Goal: Information Seeking & Learning: Learn about a topic

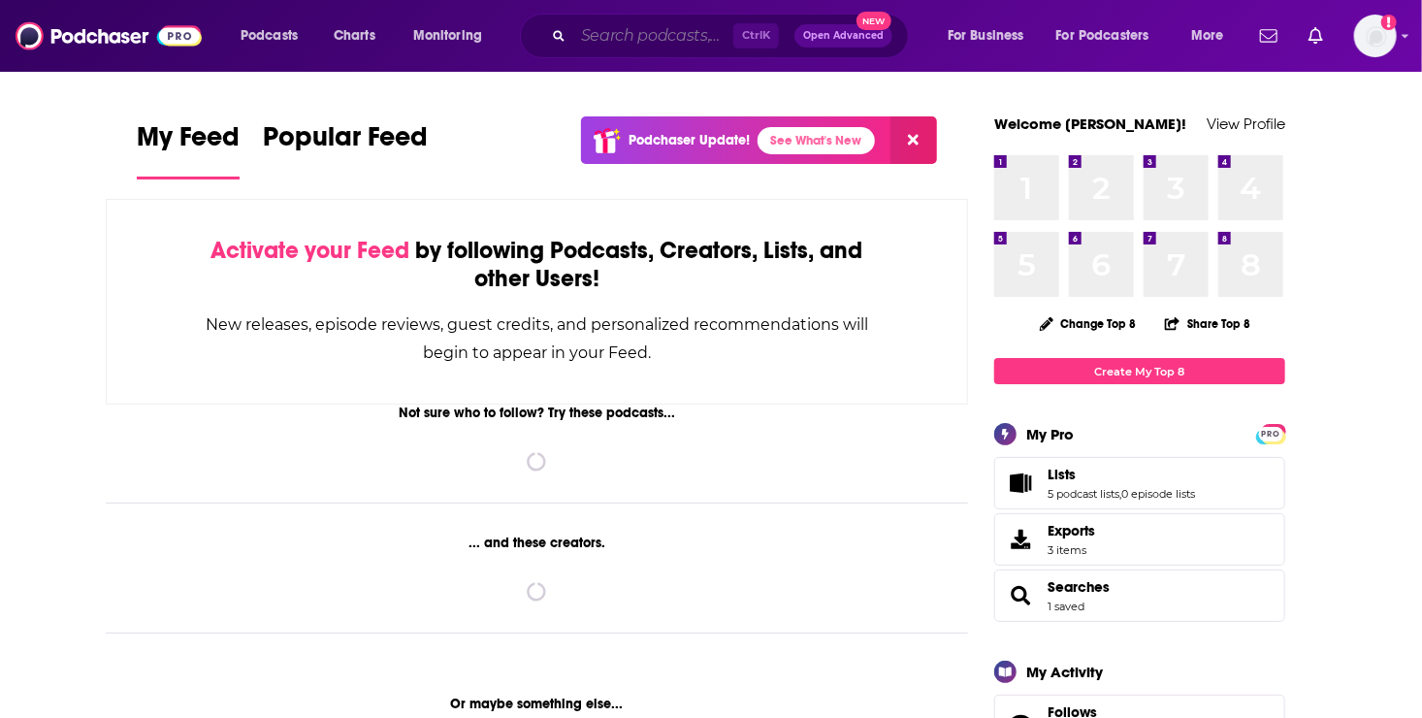
click at [578, 27] on input "Search podcasts, credits, & more..." at bounding box center [653, 35] width 160 height 31
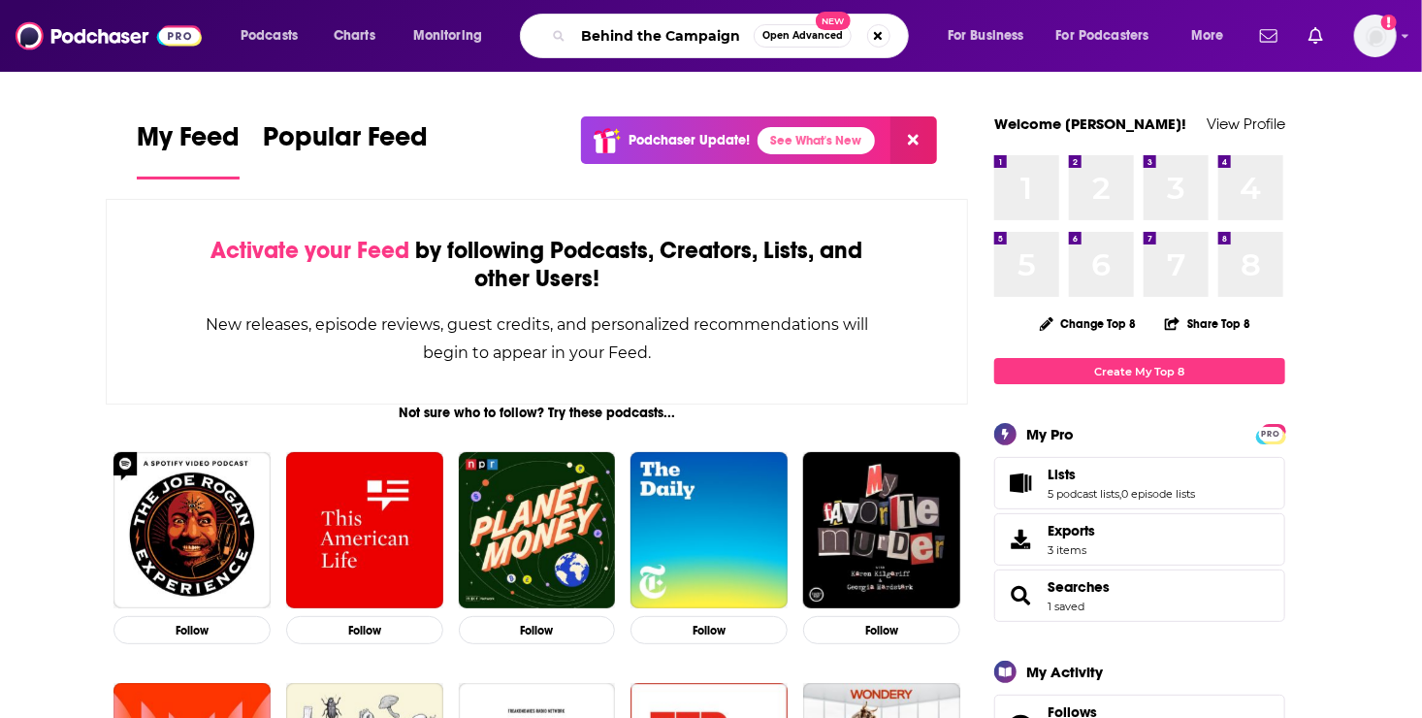
type input "Behind the Campaign"
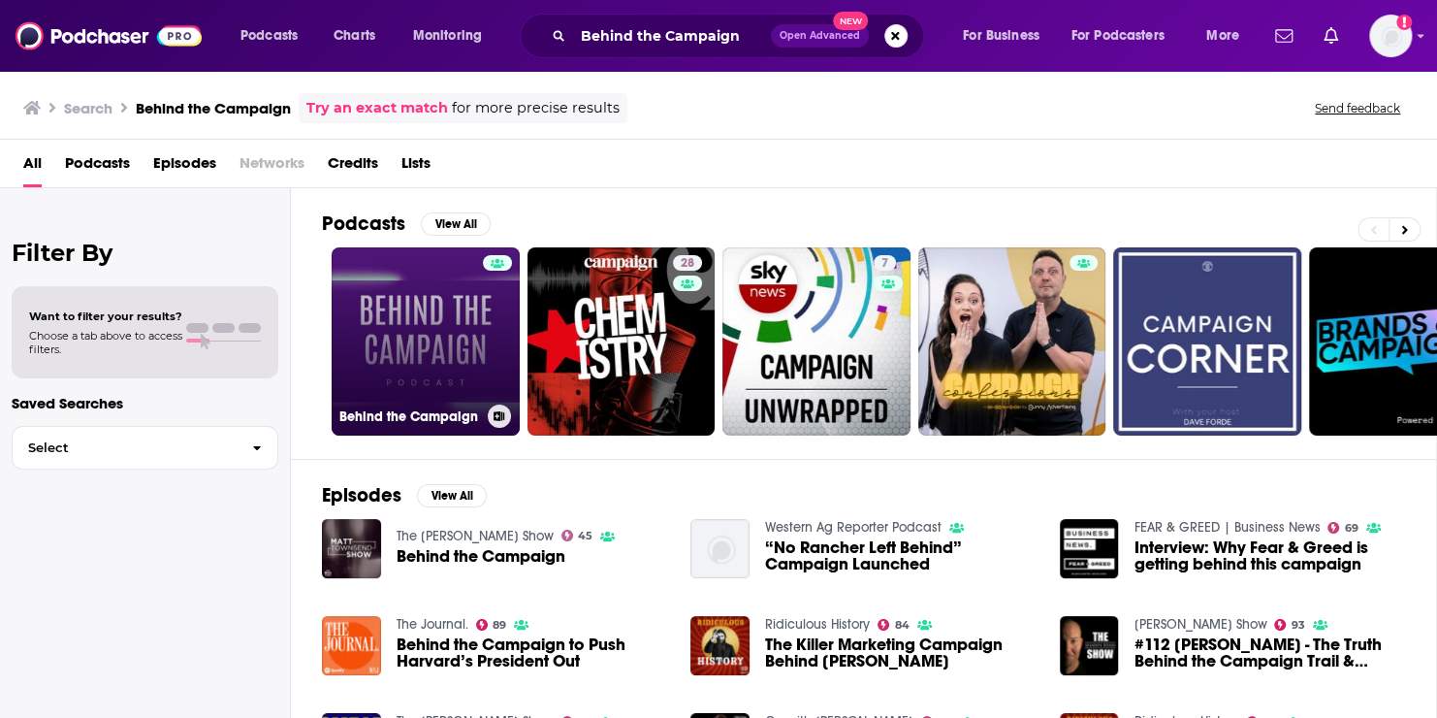
click at [411, 325] on link "Behind the Campaign" at bounding box center [426, 341] width 188 height 188
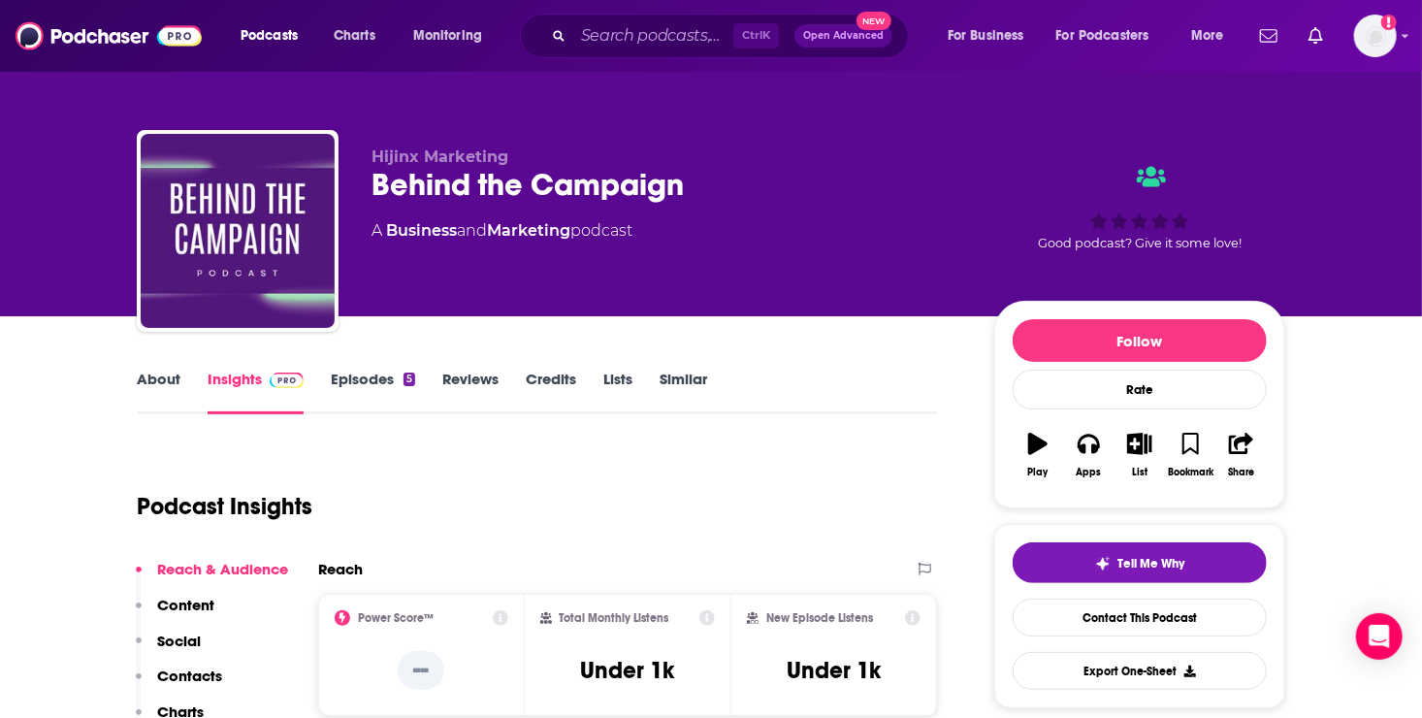
click at [357, 380] on link "Episodes 5" at bounding box center [373, 391] width 84 height 45
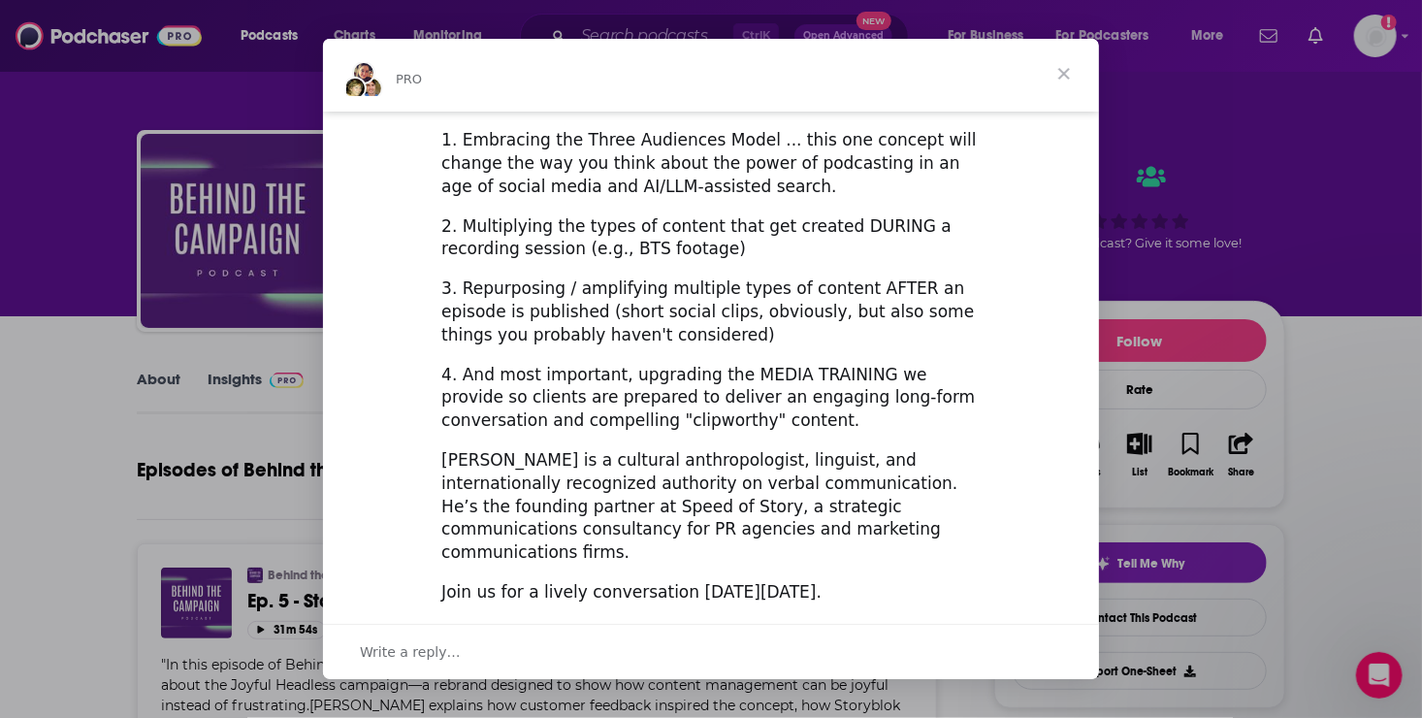
scroll to position [704, 0]
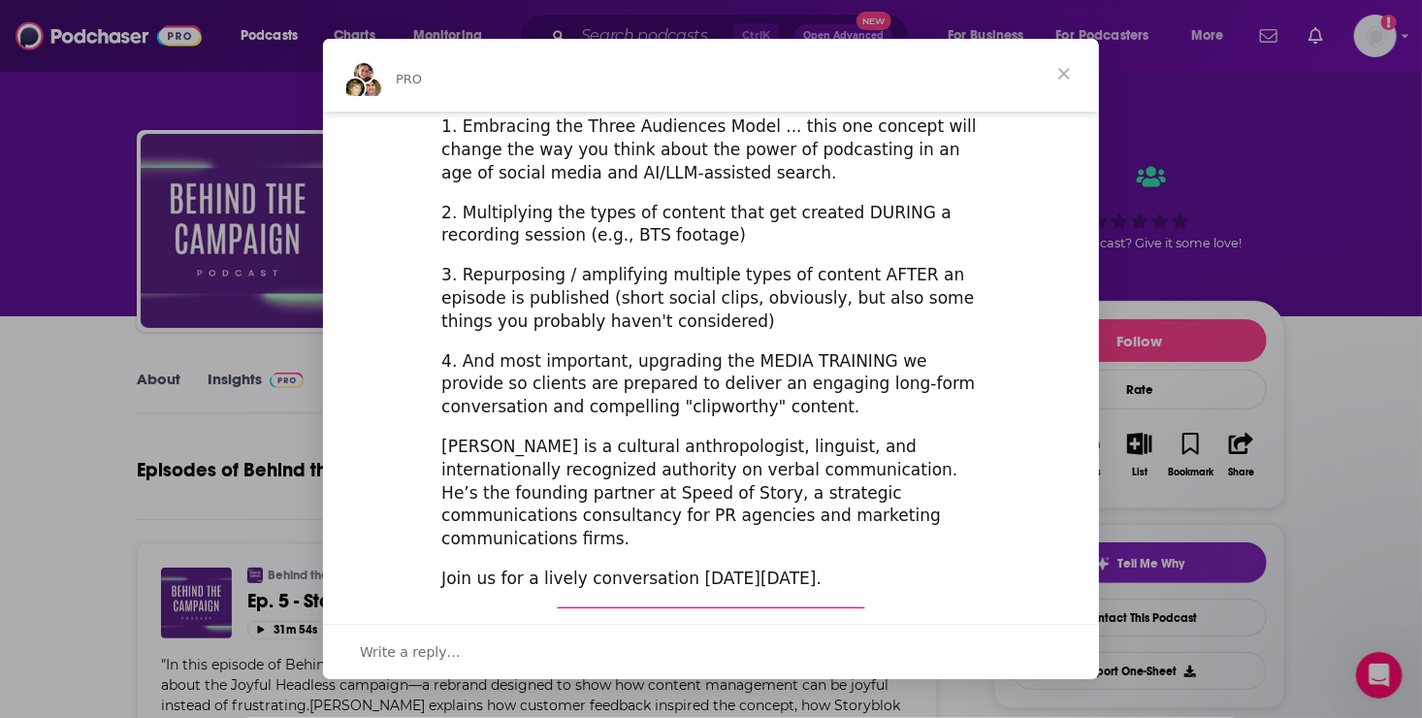
click at [747, 616] on span "Register Here (It's Free!)" at bounding box center [710, 625] width 232 height 19
click at [1055, 72] on span "Close" at bounding box center [1064, 74] width 70 height 70
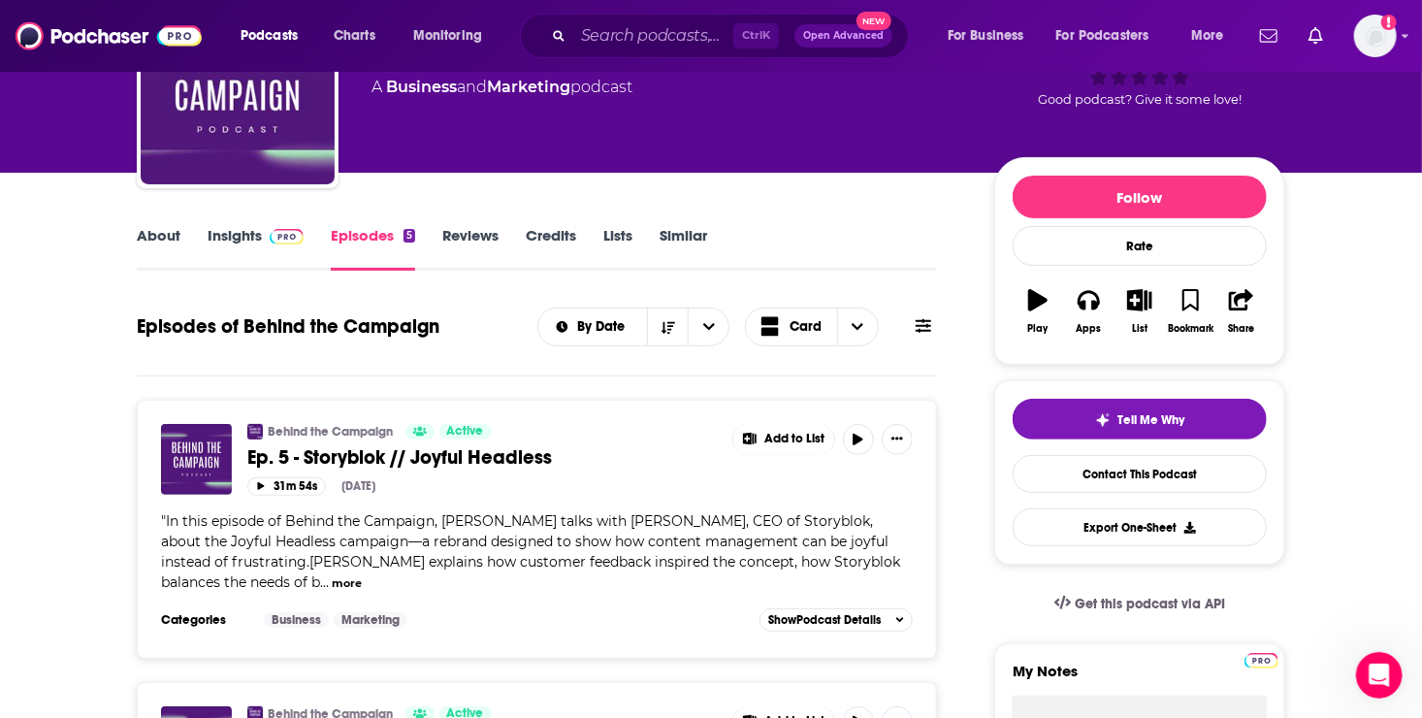
scroll to position [154, 0]
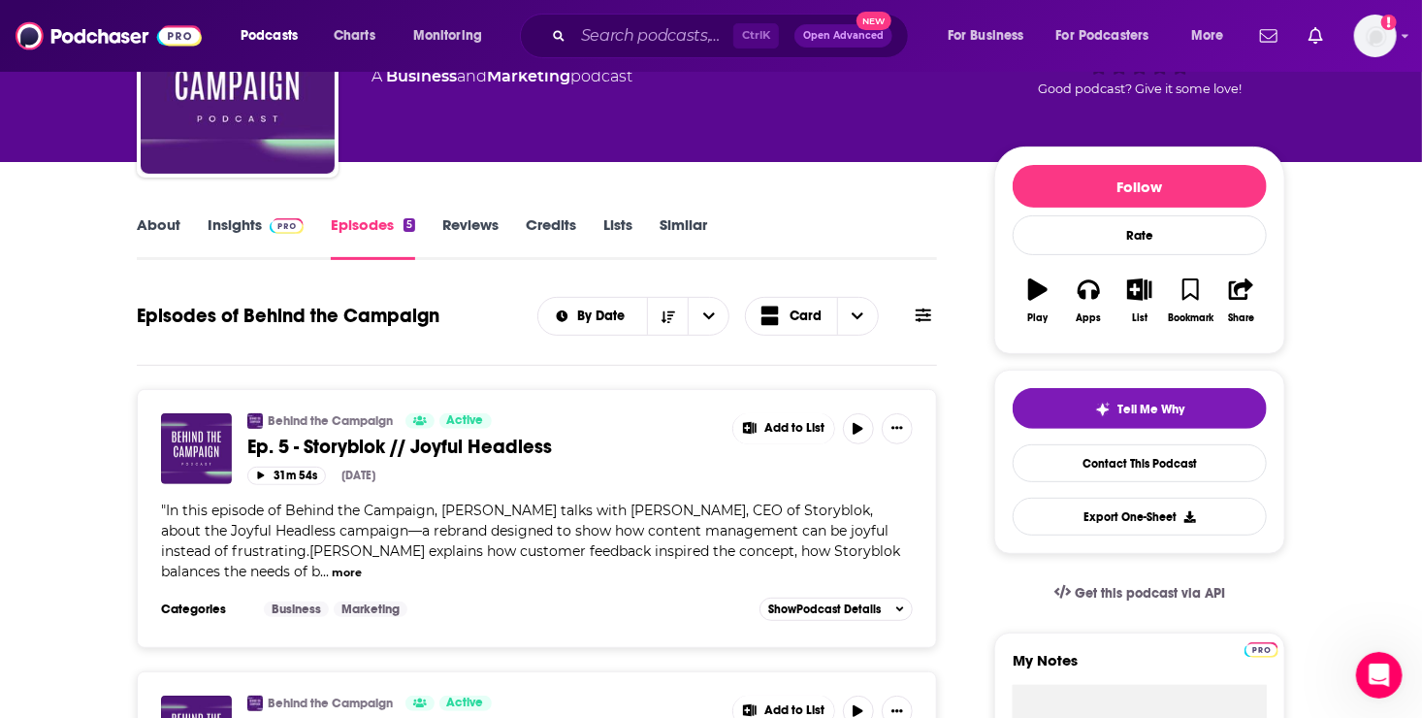
click at [238, 223] on link "Insights" at bounding box center [256, 237] width 96 height 45
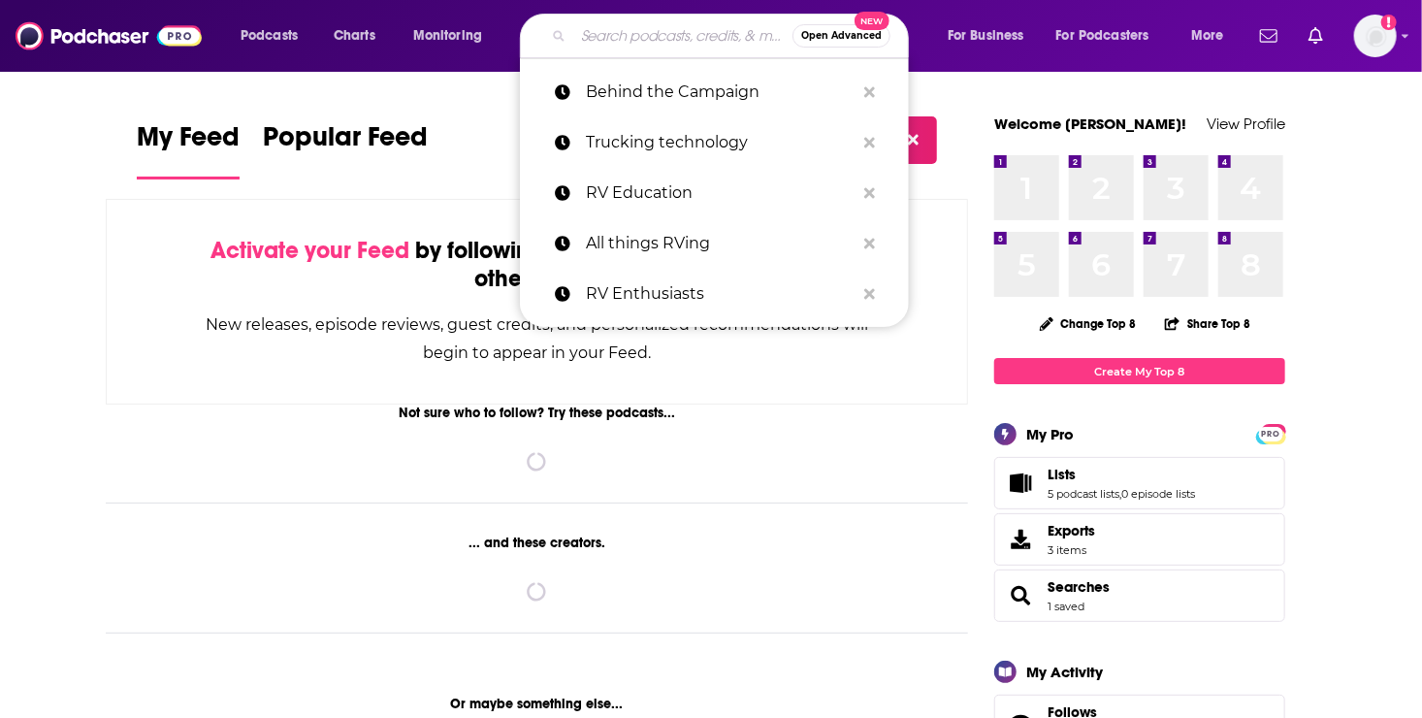
click at [622, 35] on input "Search podcasts, credits, & more..." at bounding box center [682, 35] width 219 height 31
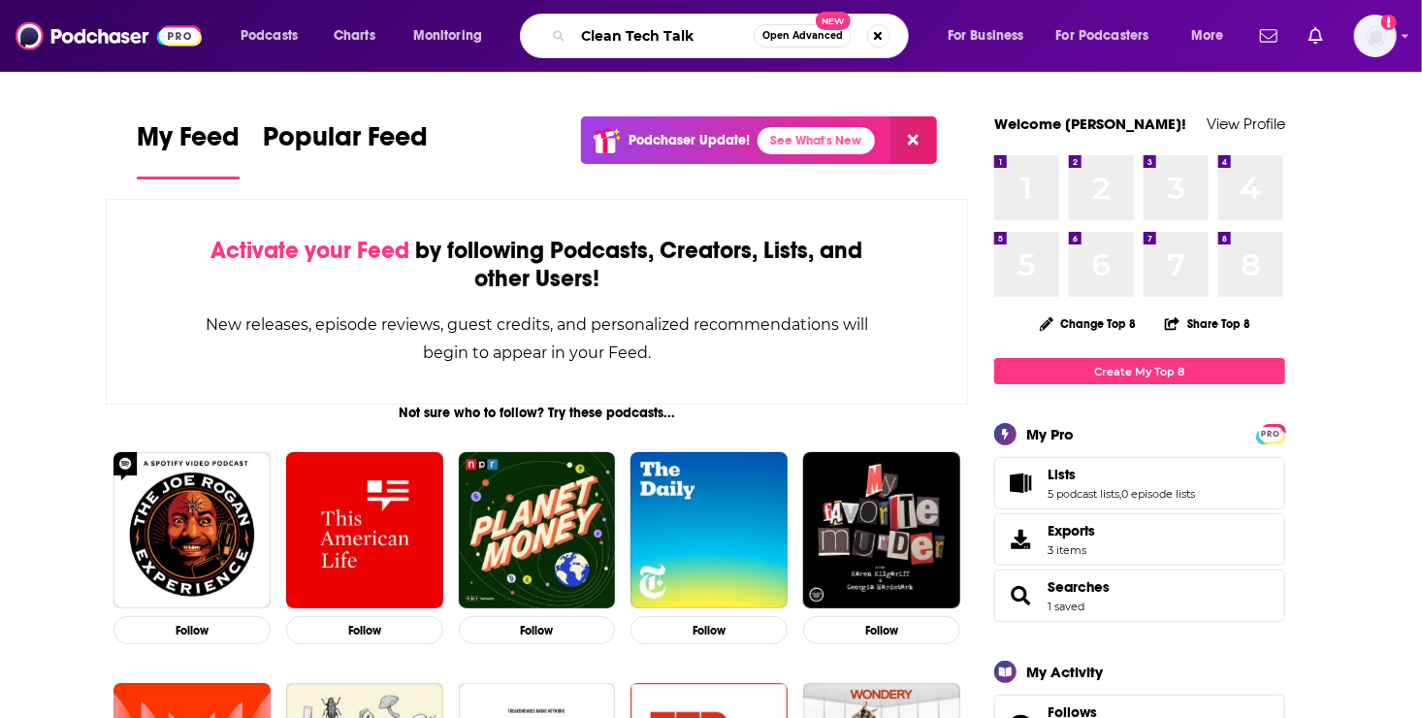
type input "Clean Tech Talk"
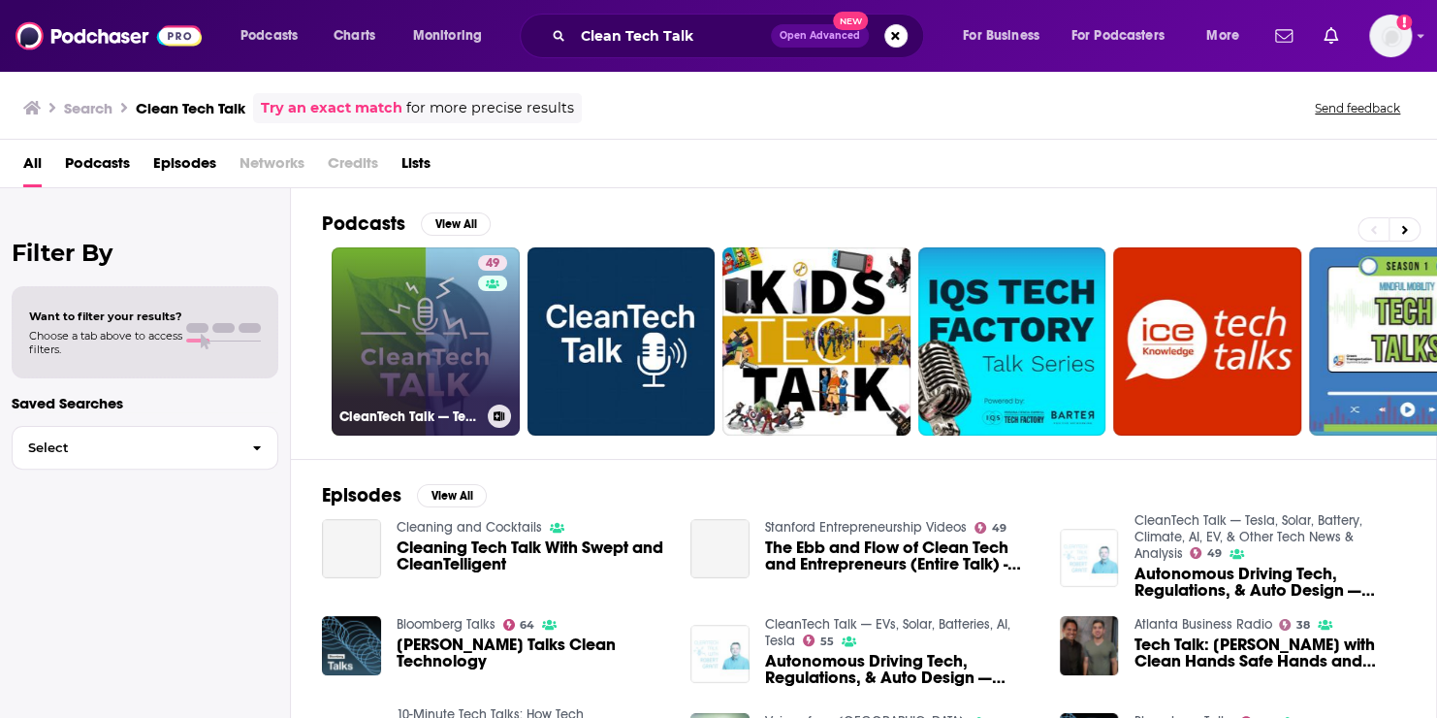
click at [466, 375] on link "49 CleanTech Talk — Tesla, Solar, Battery, Climate, AI, EV, & Other Tech News &…" at bounding box center [426, 341] width 188 height 188
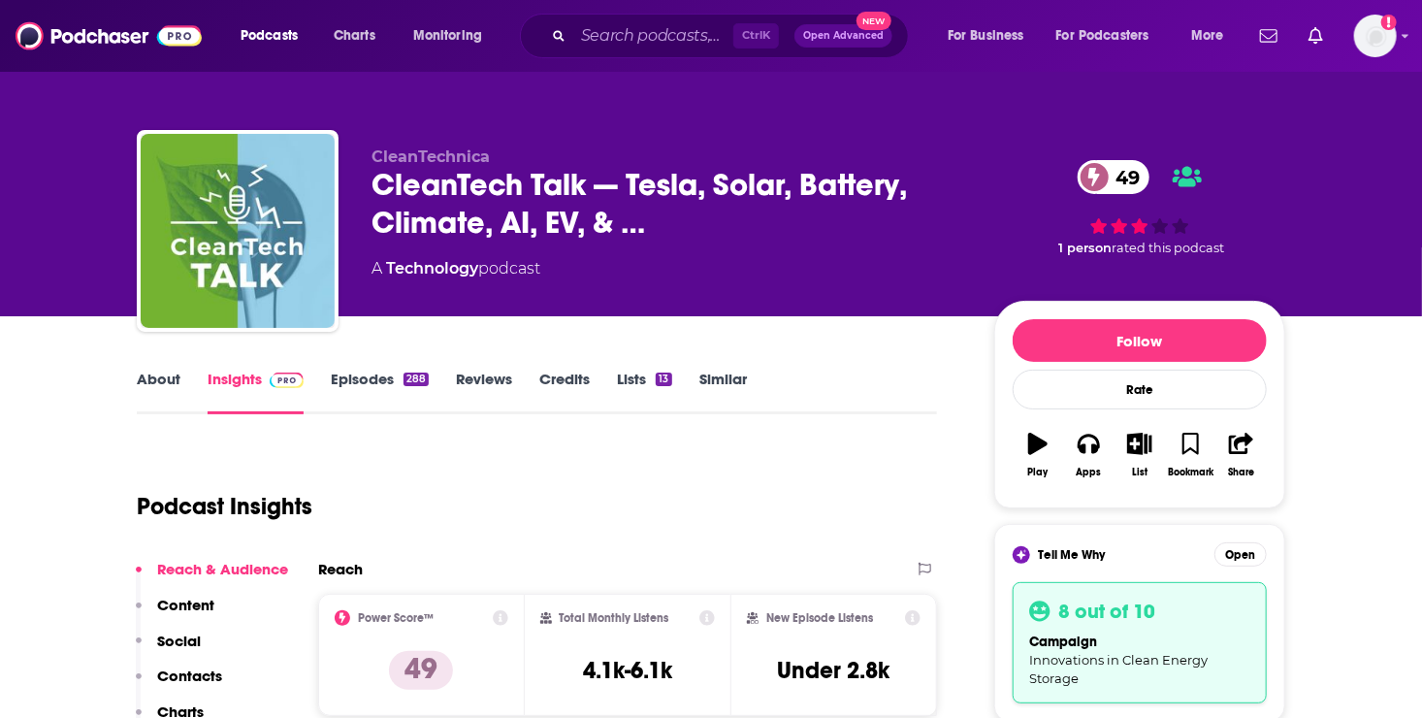
scroll to position [95, 0]
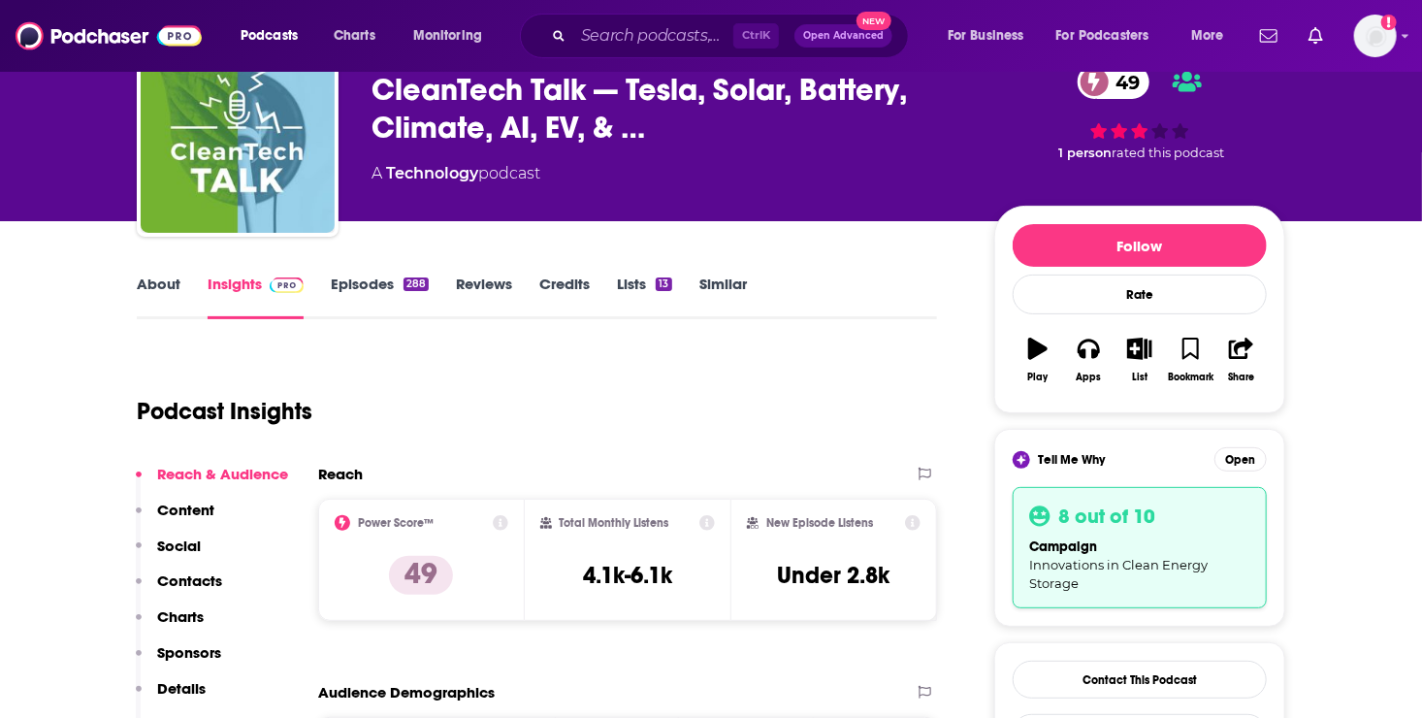
click at [375, 287] on link "Episodes 288" at bounding box center [380, 296] width 98 height 45
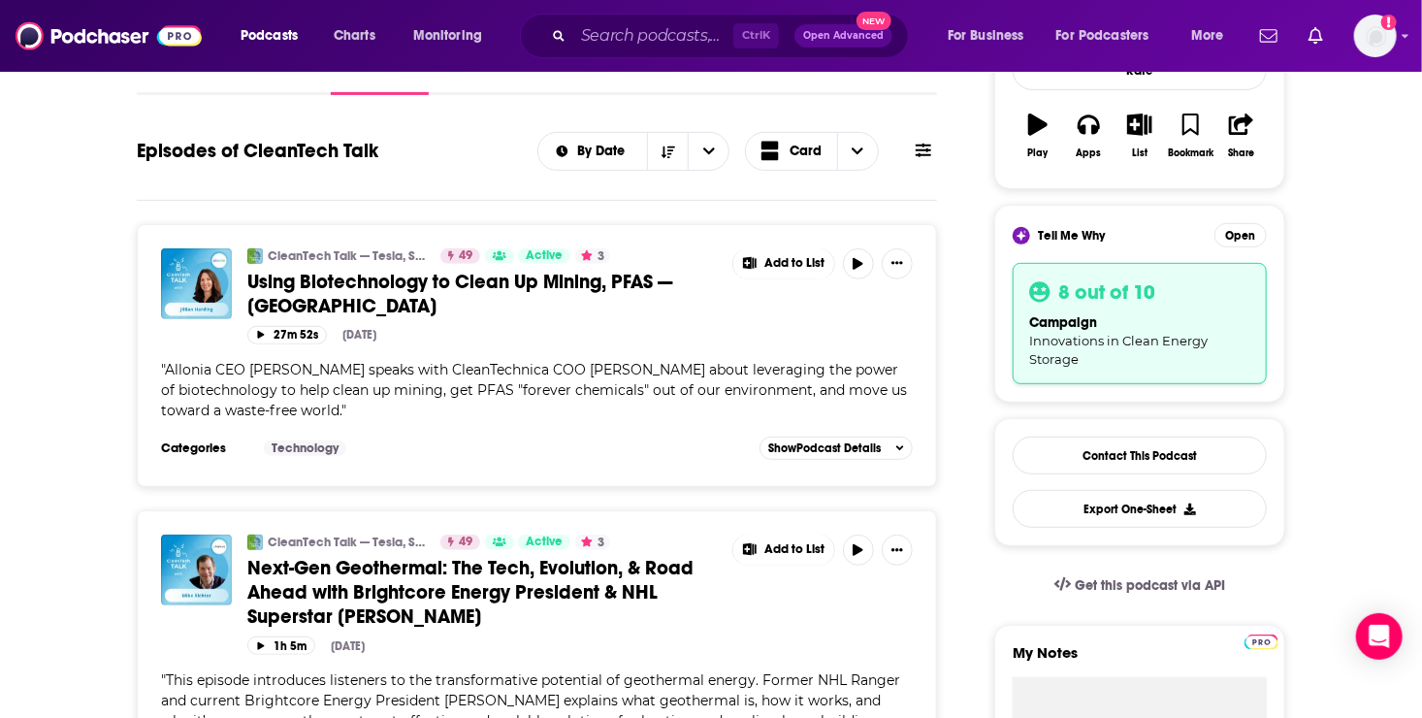
scroll to position [329, 0]
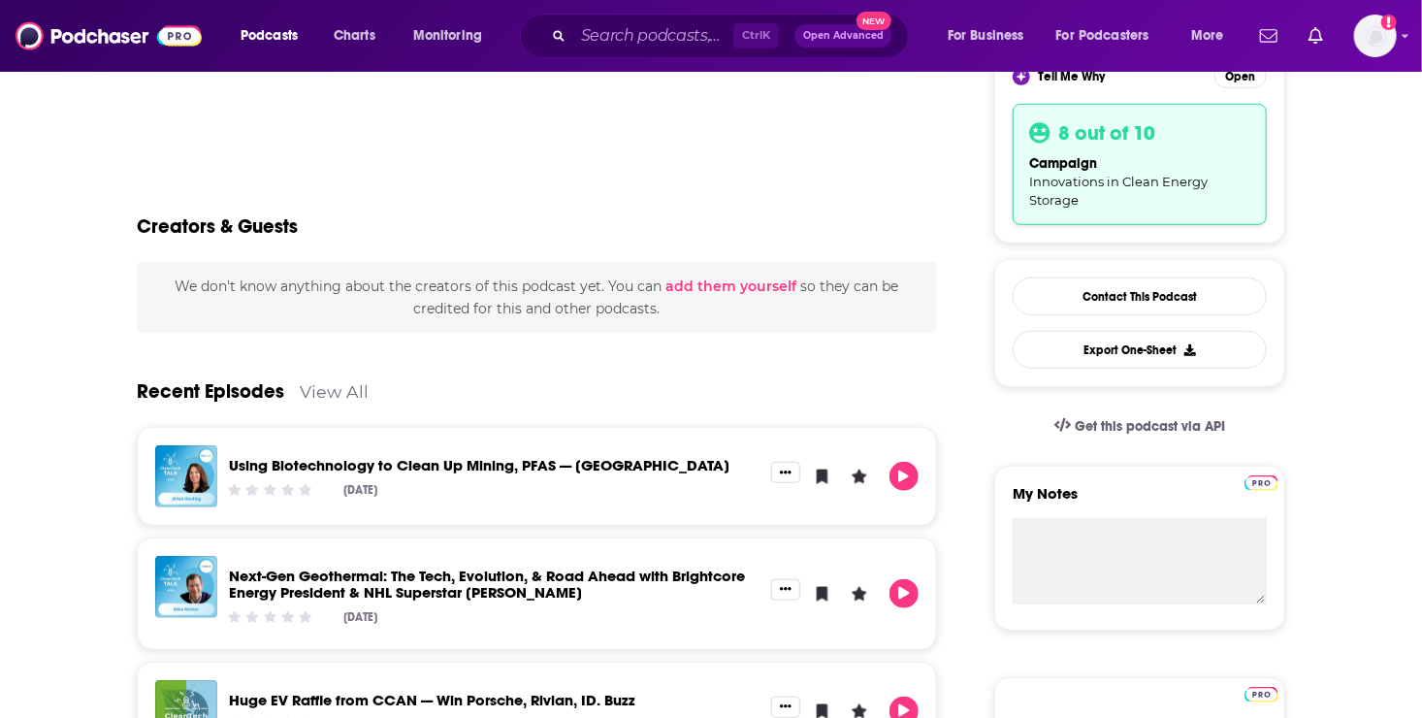
scroll to position [484, 0]
